Goal: Book appointment/travel/reservation

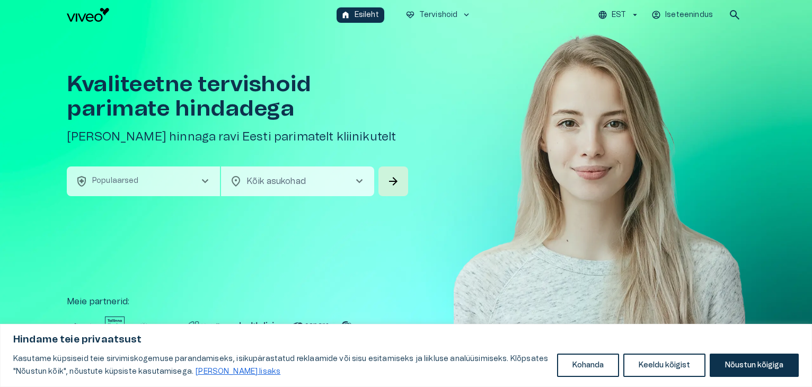
click at [199, 179] on span "chevron_right" at bounding box center [205, 181] width 13 height 13
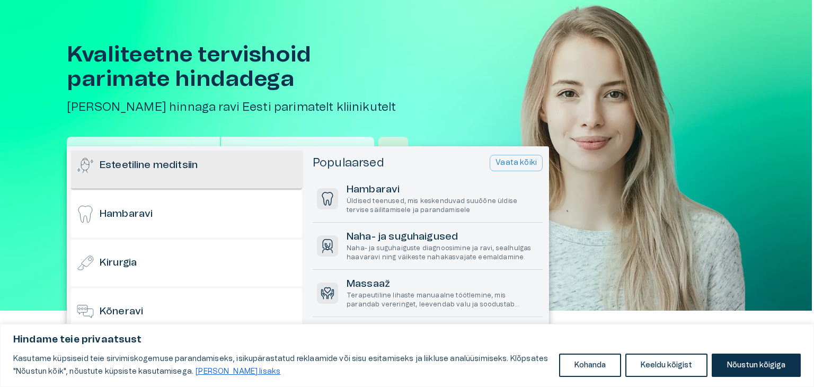
scroll to position [159, 0]
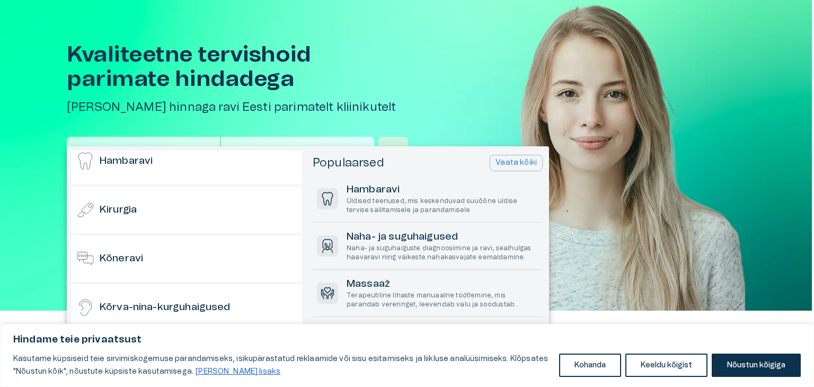
drag, startPoint x: 766, startPoint y: 359, endPoint x: 757, endPoint y: 361, distance: 8.7
click at [765, 359] on button "Nõustun kõigiga" at bounding box center [756, 365] width 89 height 23
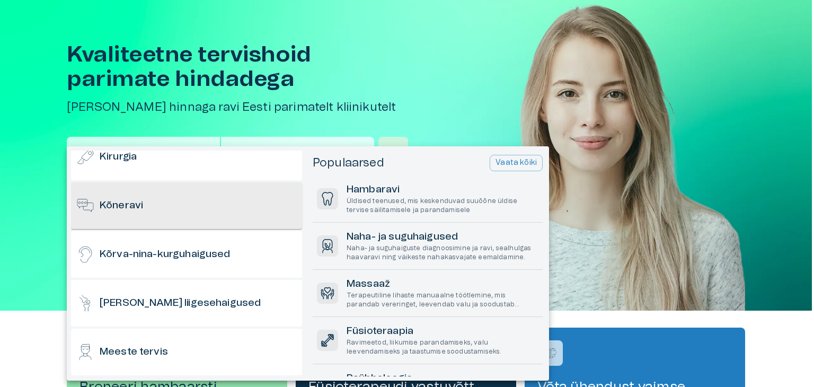
scroll to position [265, 0]
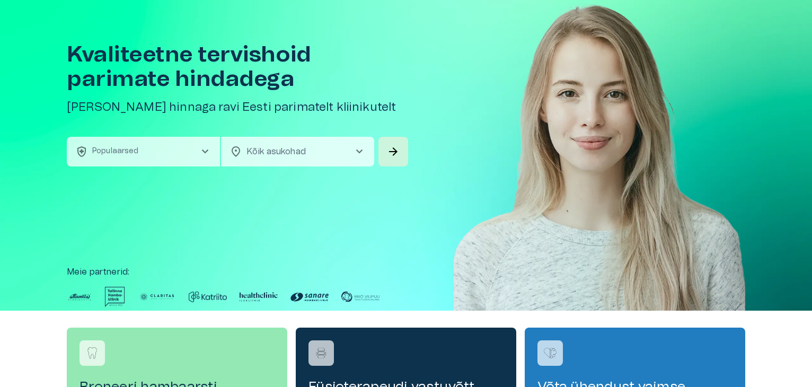
click at [204, 147] on span "chevron_right" at bounding box center [205, 151] width 13 height 13
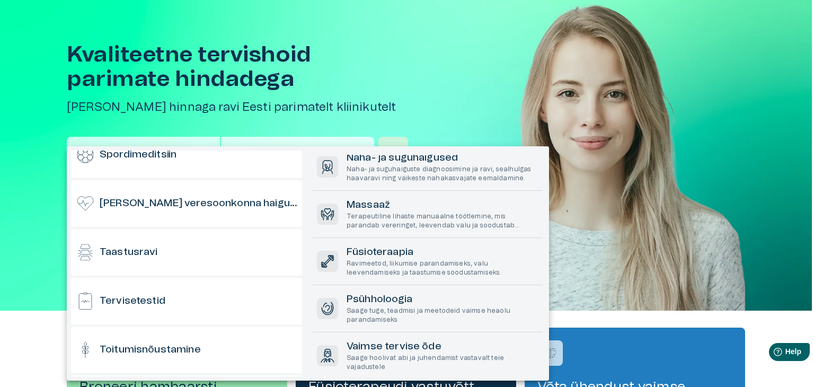
scroll to position [954, 0]
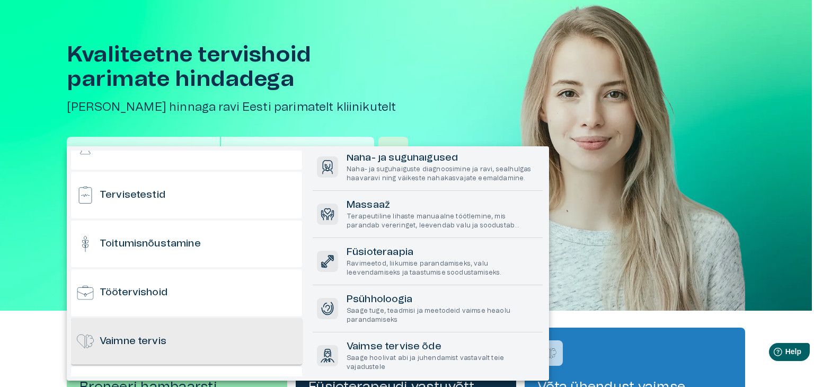
click at [147, 338] on h6 "Vaimne tervis" at bounding box center [133, 342] width 67 height 14
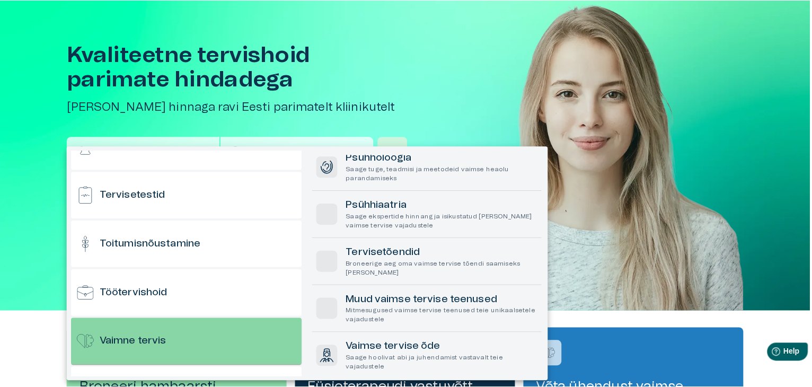
scroll to position [0, 0]
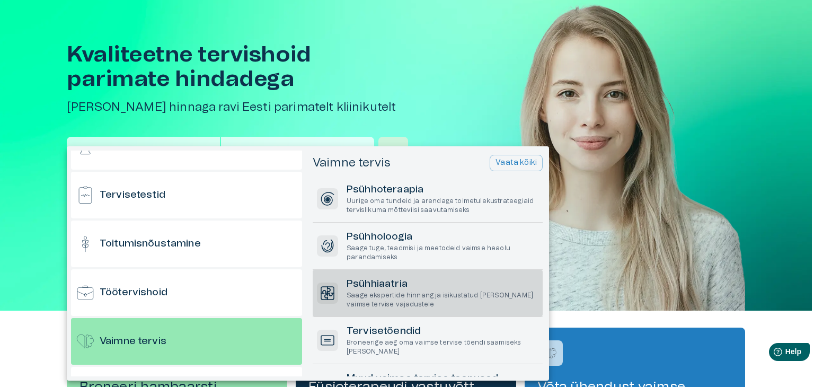
click at [379, 286] on h6 "Psühhiaatria" at bounding box center [443, 284] width 192 height 14
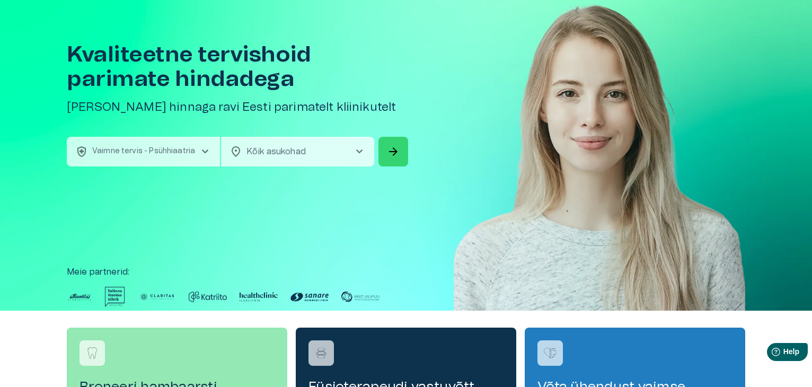
click at [393, 147] on span "arrow_forward" at bounding box center [393, 151] width 13 height 13
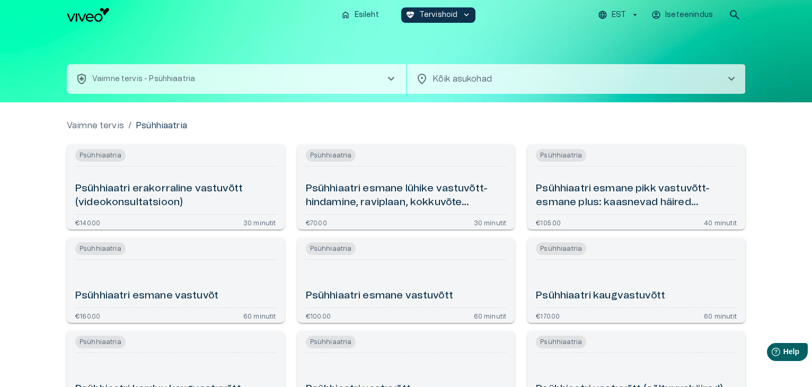
click at [593, 196] on h6 "Psühhiaatri esmane pikk vastuvõtt- esmane plus: kaasnevad häired (videokonsulta…" at bounding box center [636, 196] width 201 height 28
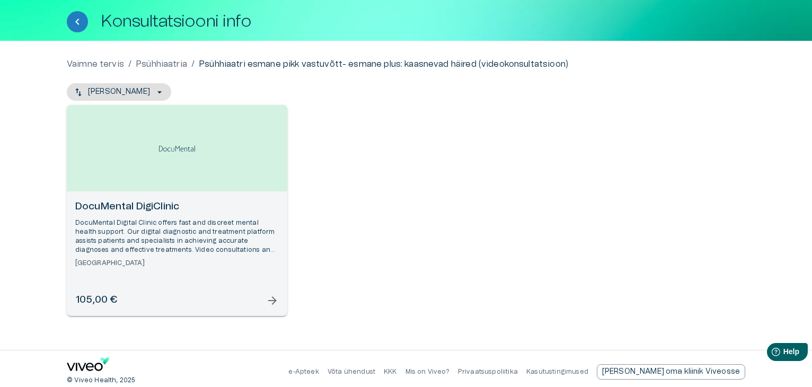
scroll to position [59, 0]
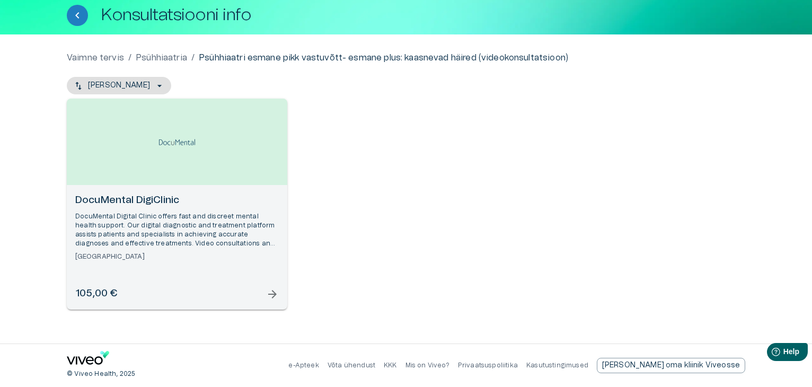
click at [265, 291] on div "105,00 € arrow_forward" at bounding box center [177, 294] width 204 height 14
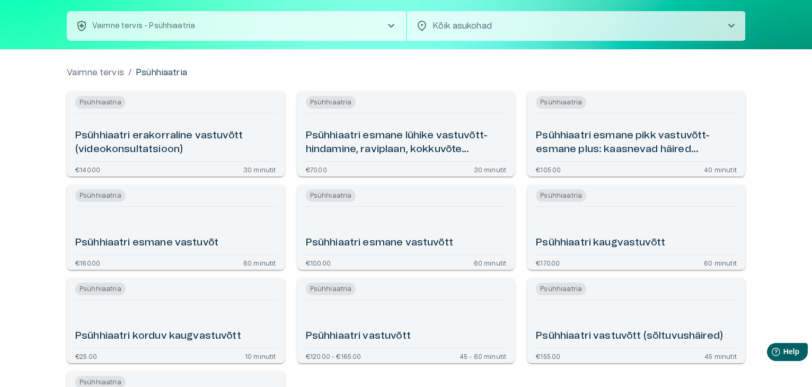
scroll to position [106, 0]
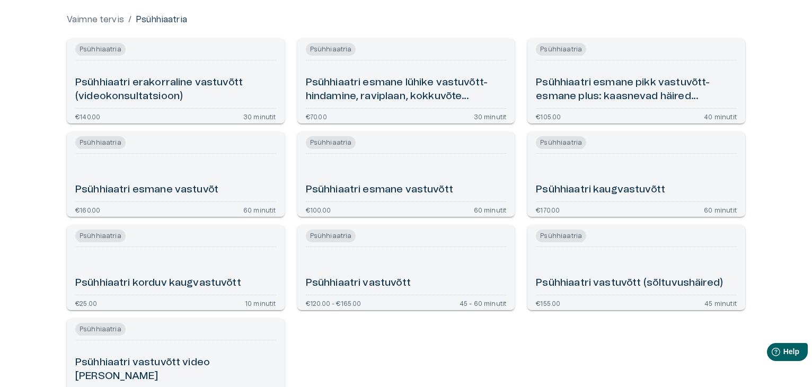
click at [380, 89] on h6 "Psühhiaatri esmane lühike vastuvõtt- hindamine, raviplaan, kokkuvõte (videokons…" at bounding box center [406, 90] width 201 height 28
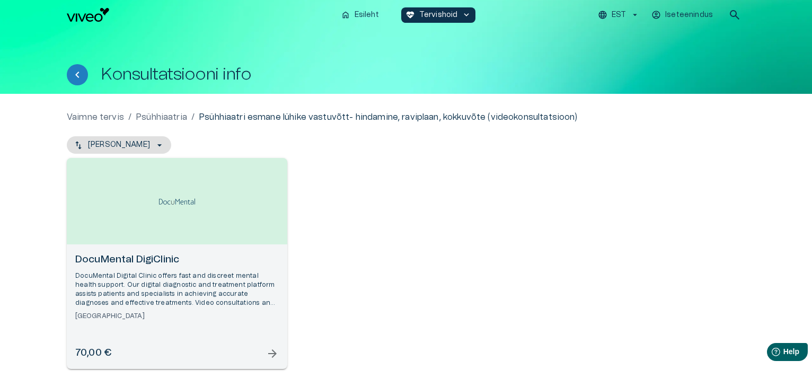
click at [276, 352] on span "arrow_forward" at bounding box center [272, 353] width 13 height 13
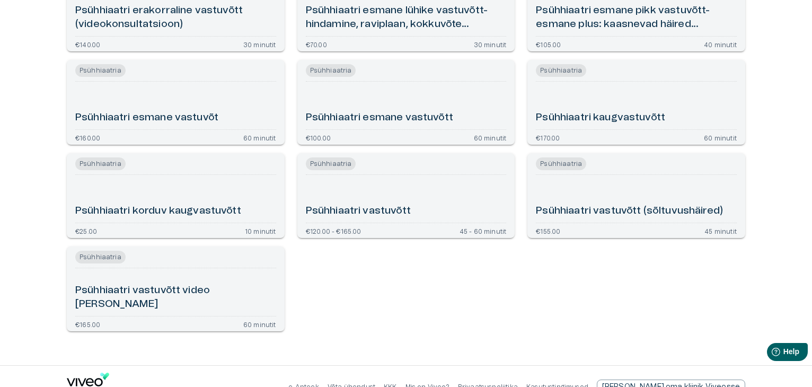
click at [192, 117] on h6 "Psühhiaatri esmane vastuvõt" at bounding box center [146, 118] width 143 height 14
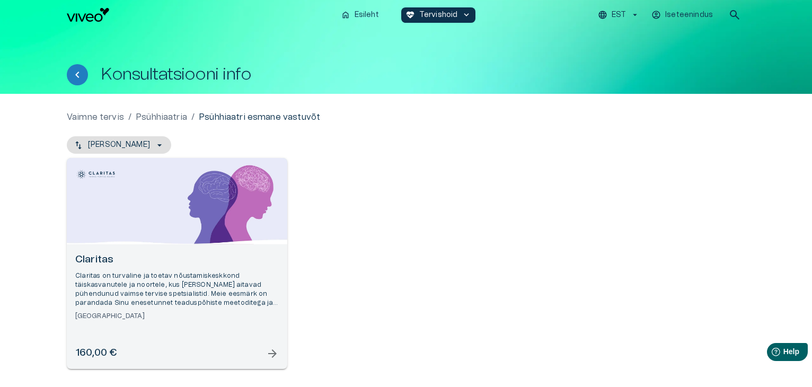
click at [274, 350] on span "arrow_forward" at bounding box center [272, 353] width 13 height 13
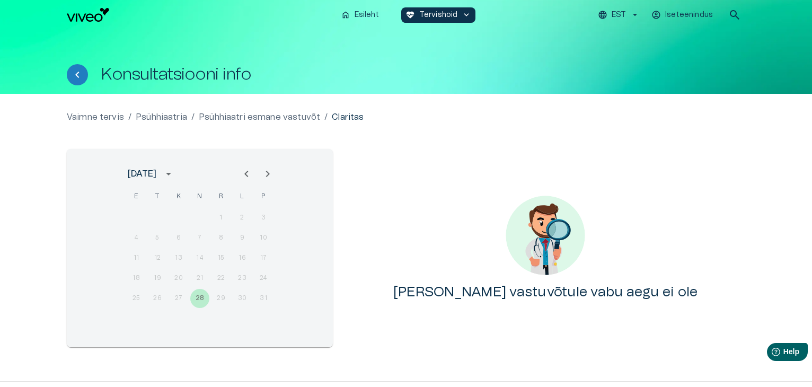
click at [267, 173] on icon "Next month" at bounding box center [267, 174] width 13 height 13
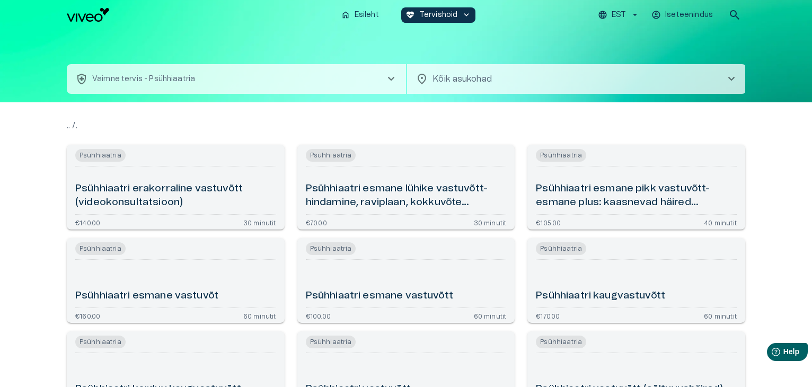
scroll to position [199, 0]
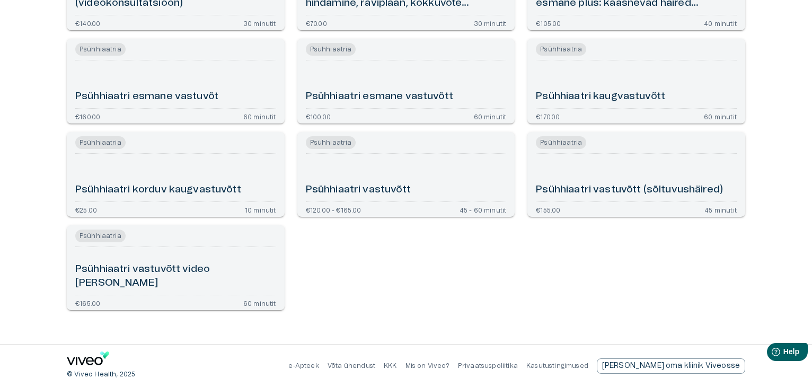
click at [382, 96] on h6 "Psühhiaatri esmane vastuvõtt" at bounding box center [379, 97] width 147 height 14
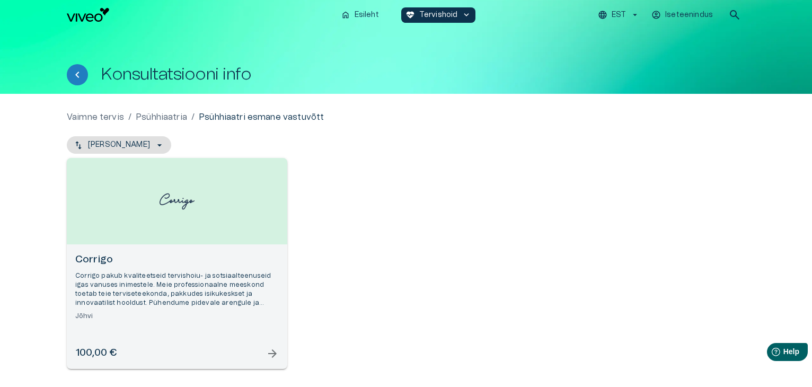
click at [268, 351] on span "arrow_forward" at bounding box center [272, 353] width 13 height 13
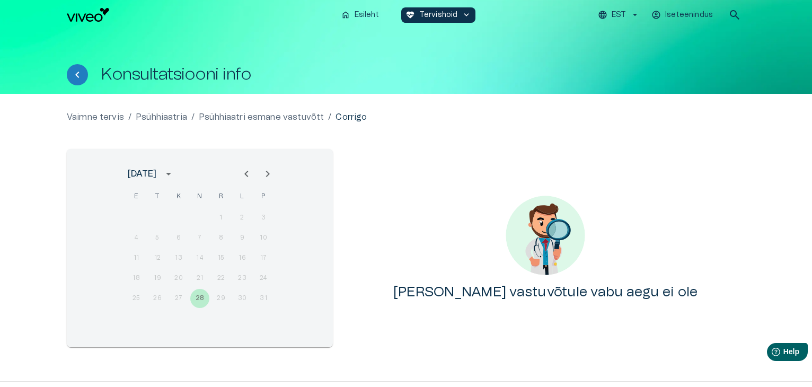
click at [265, 171] on icon "Next month" at bounding box center [267, 174] width 13 height 13
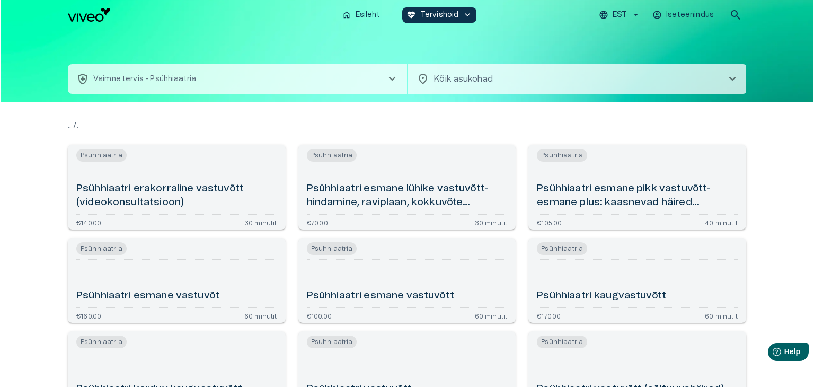
scroll to position [199, 0]
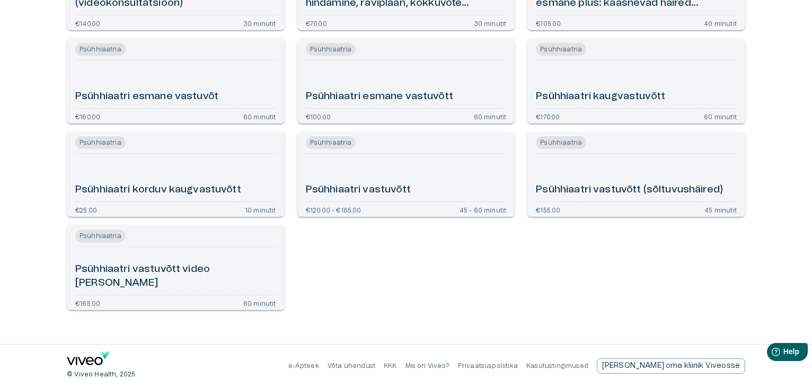
click at [345, 191] on h6 "Psühhiaatri vastuvõtt" at bounding box center [358, 190] width 105 height 14
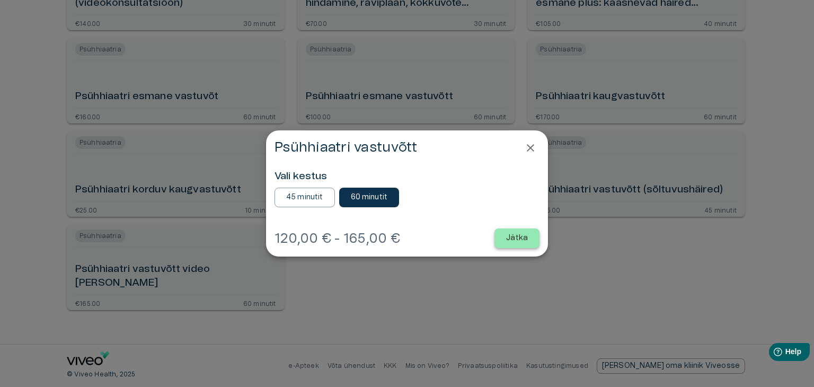
click at [514, 237] on p "Jätka" at bounding box center [517, 238] width 22 height 11
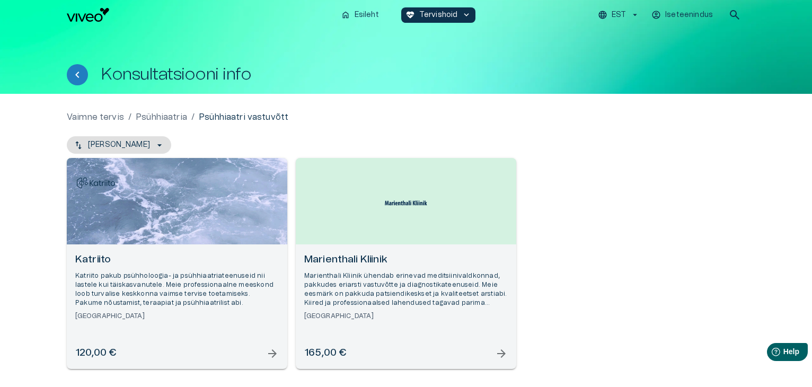
scroll to position [59, 0]
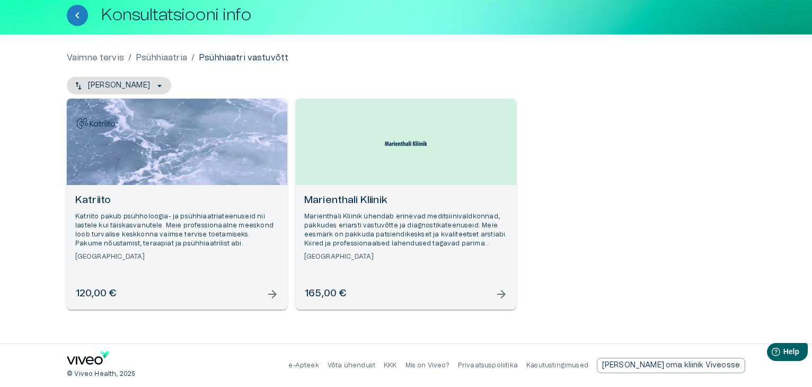
click at [270, 296] on span "arrow_forward" at bounding box center [272, 294] width 13 height 13
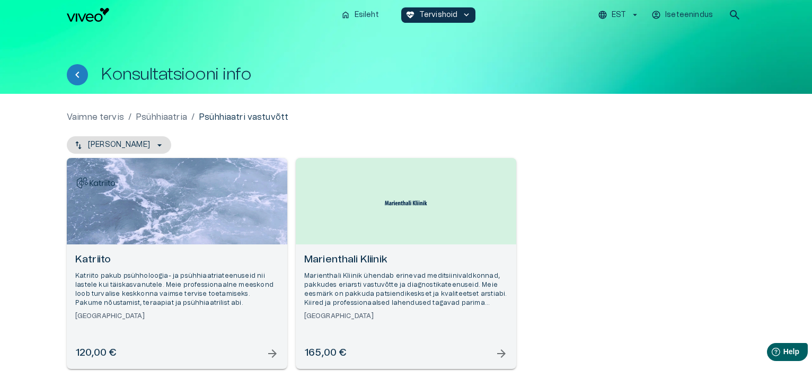
click at [506, 352] on span "arrow_forward" at bounding box center [501, 353] width 13 height 13
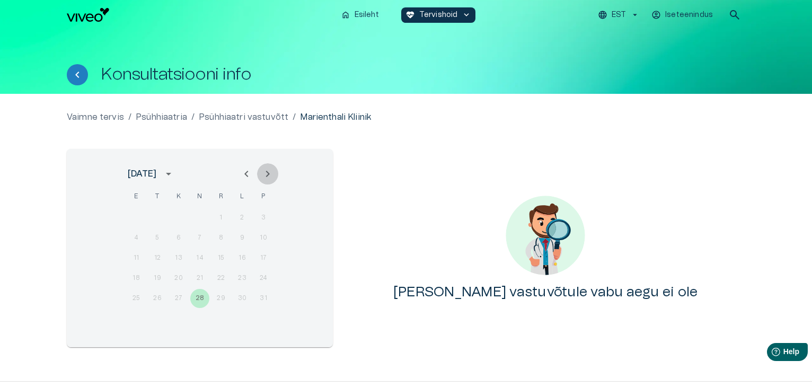
click at [266, 170] on icon "Next month" at bounding box center [267, 174] width 13 height 13
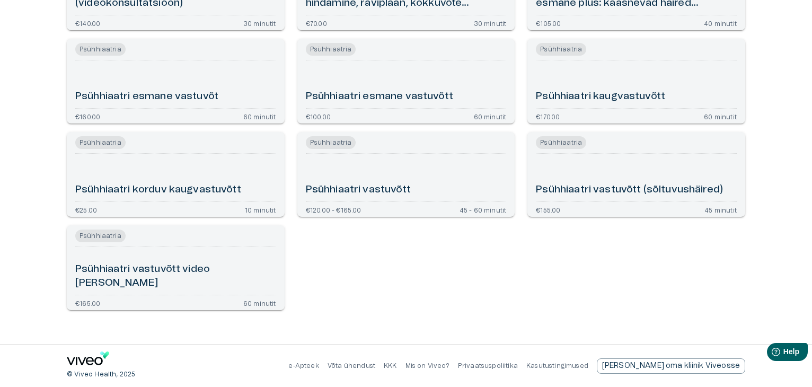
scroll to position [93, 0]
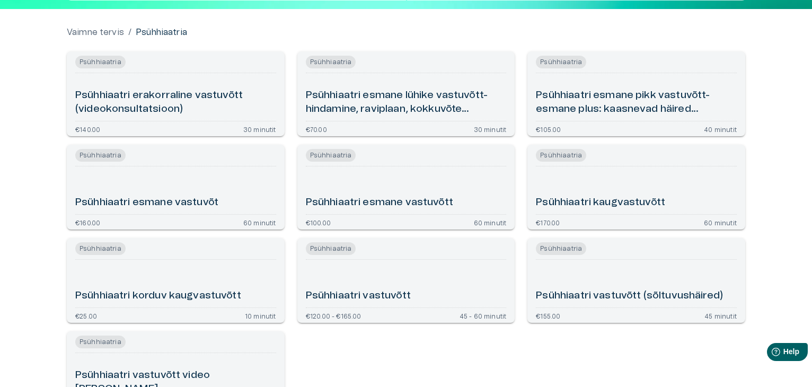
click at [585, 199] on h6 "Psühhiaatri kaugvastuvõtt" at bounding box center [600, 203] width 129 height 14
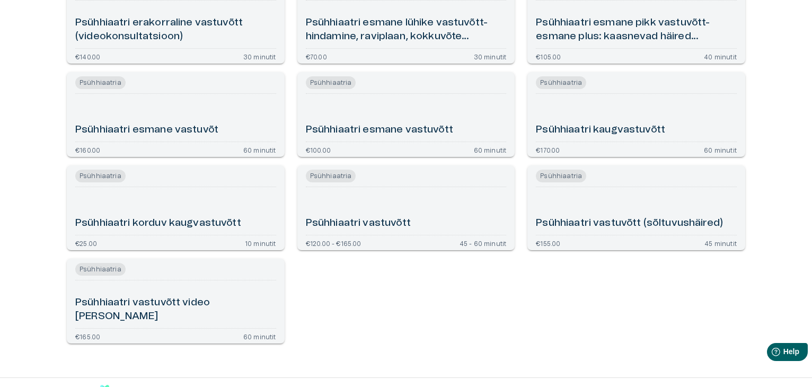
scroll to position [60, 0]
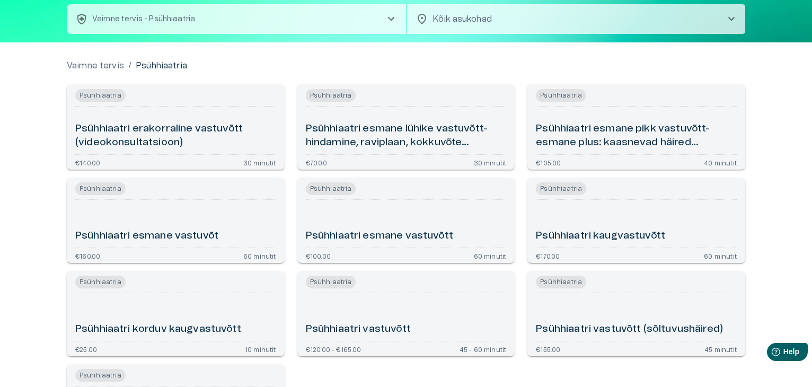
click at [421, 140] on h6 "Psühhiaatri esmane lühike vastuvõtt- hindamine, raviplaan, kokkuvõte (videokons…" at bounding box center [406, 136] width 201 height 28
